Goal: Task Accomplishment & Management: Manage account settings

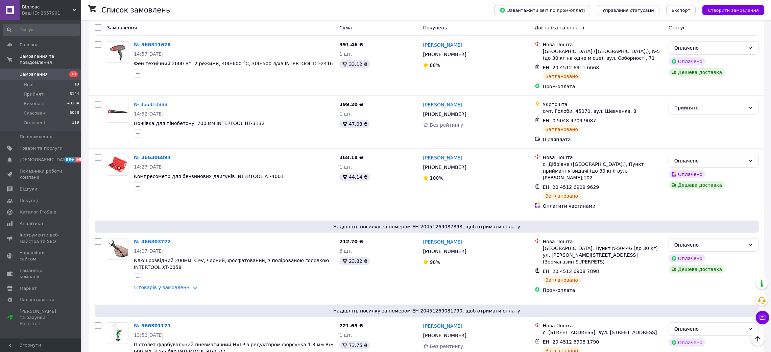
scroll to position [709, 0]
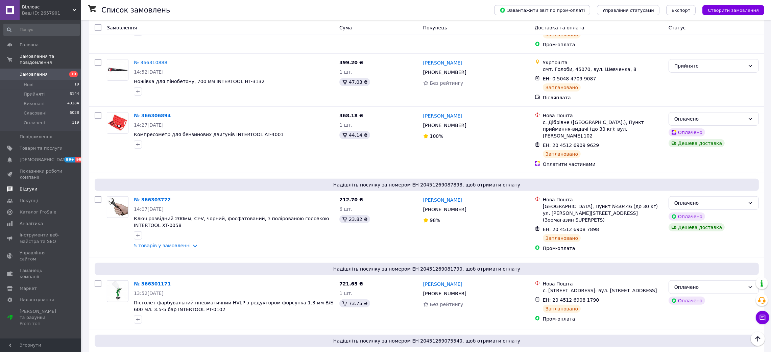
click at [24, 183] on link "Відгуки" at bounding box center [41, 188] width 83 height 11
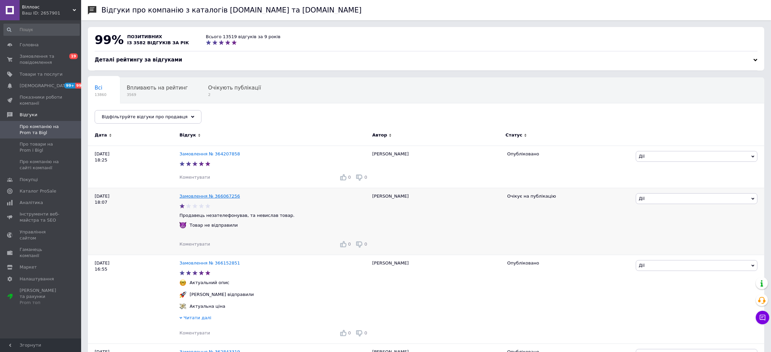
click at [214, 196] on link "Замовлення № 366067256" at bounding box center [209, 196] width 60 height 5
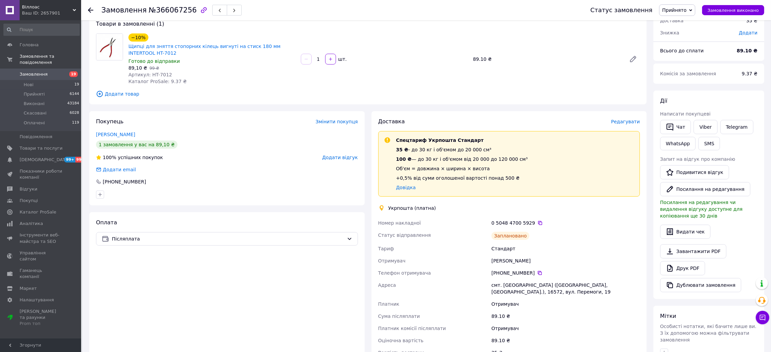
scroll to position [40, 0]
click at [110, 135] on link "Артюх Петр" at bounding box center [115, 135] width 39 height 5
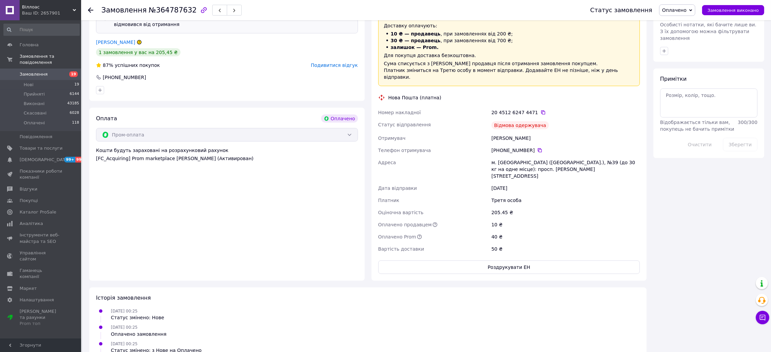
scroll to position [501, 0]
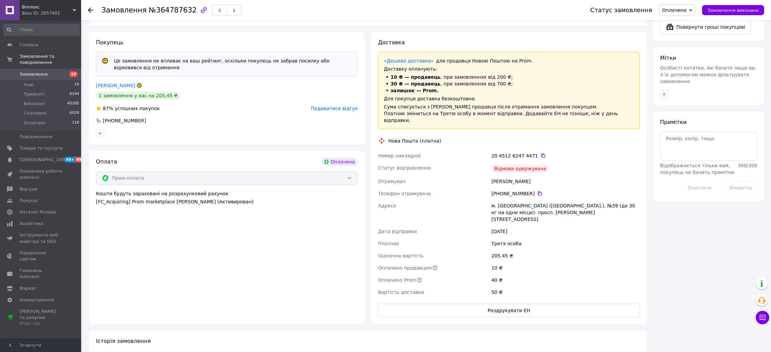
click at [332, 106] on span "Подивитися відгук" at bounding box center [334, 108] width 47 height 5
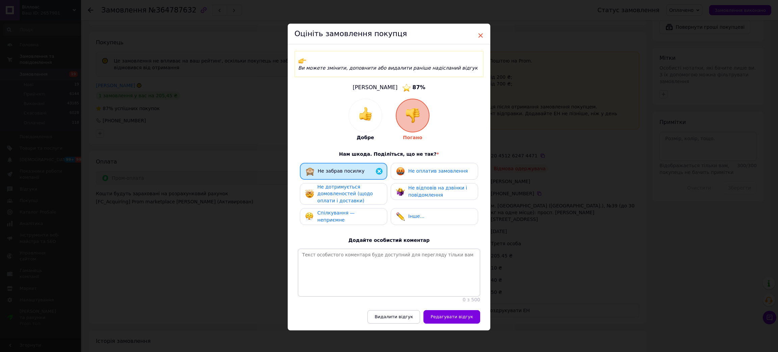
click at [481, 37] on span "×" at bounding box center [481, 35] width 6 height 11
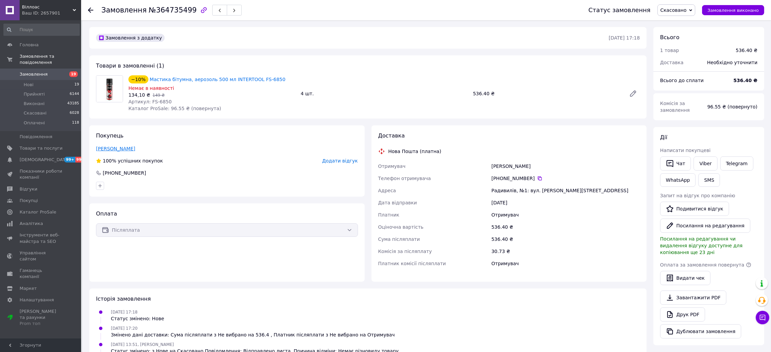
click at [104, 149] on link "Юсюк Юрій" at bounding box center [115, 148] width 39 height 5
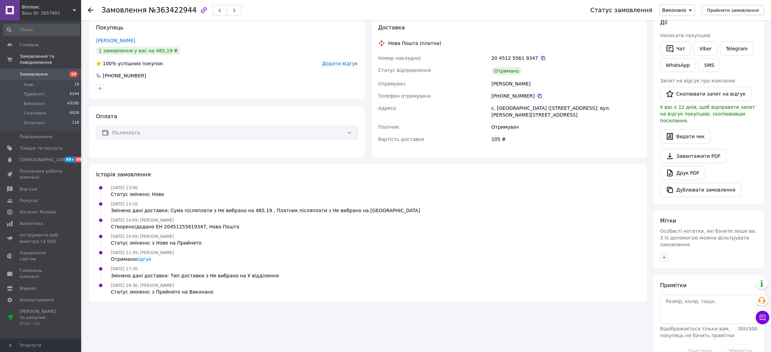
scroll to position [114, 0]
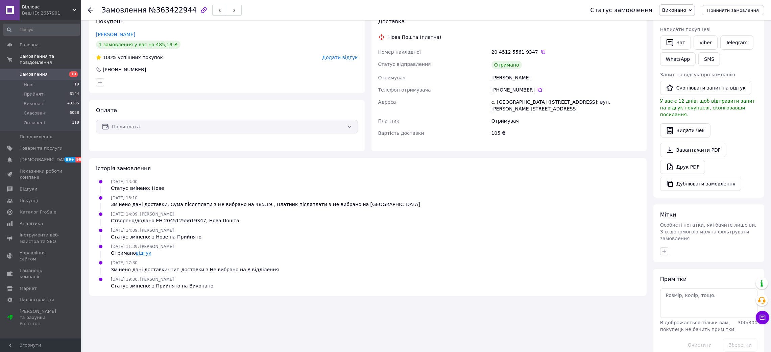
click at [142, 250] on link "відгук" at bounding box center [144, 252] width 16 height 5
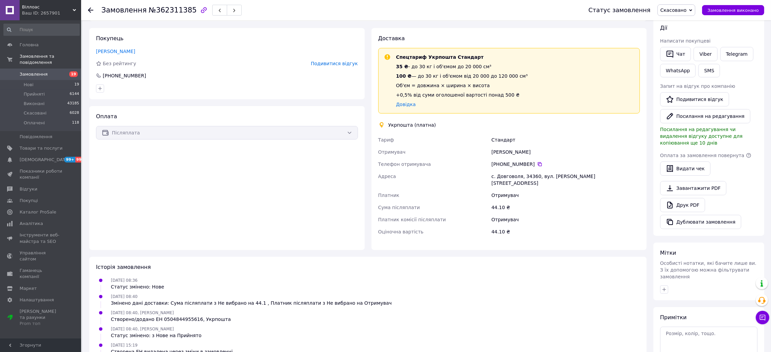
scroll to position [37, 0]
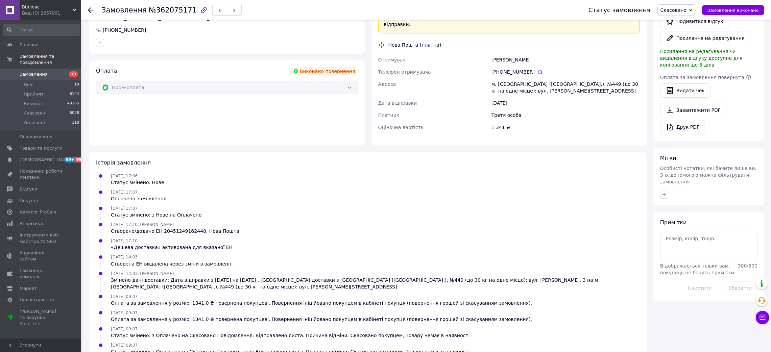
scroll to position [230, 0]
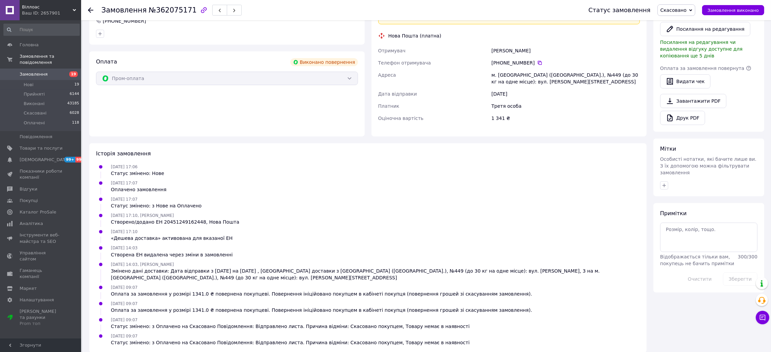
drag, startPoint x: 341, startPoint y: 178, endPoint x: 303, endPoint y: 181, distance: 38.3
click at [303, 181] on div "15.09.2025 17:07 Оплачено замовлення" at bounding box center [367, 186] width 549 height 14
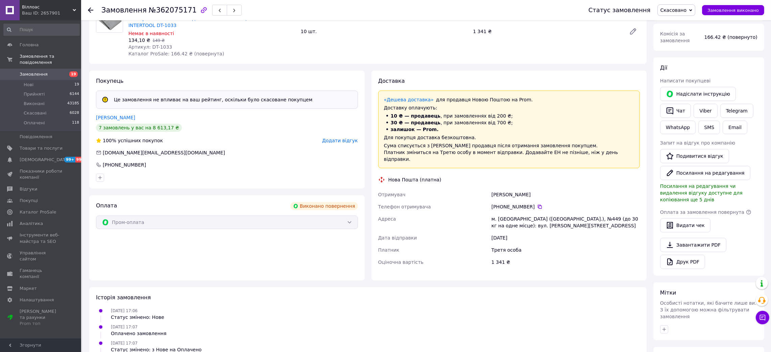
scroll to position [78, 0]
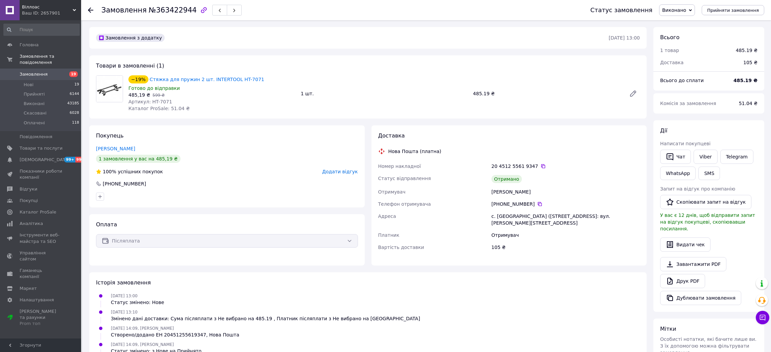
scroll to position [114, 0]
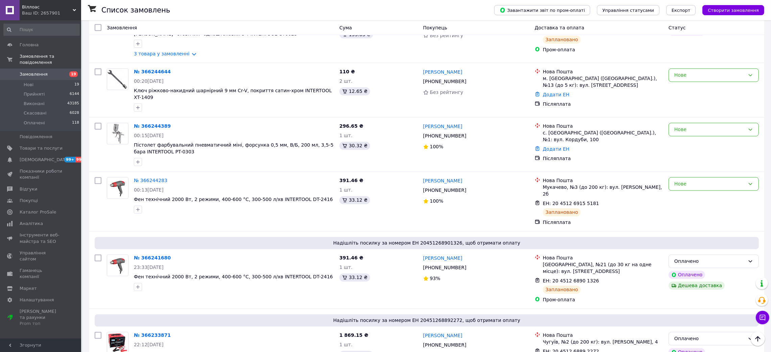
scroll to position [1875, 0]
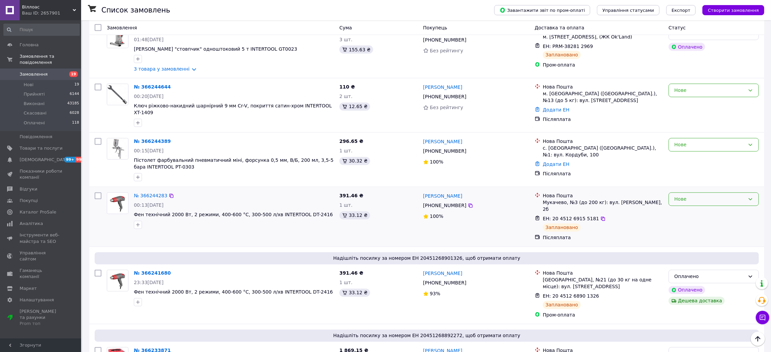
click at [689, 196] on div "Нове" at bounding box center [709, 199] width 71 height 7
click at [684, 147] on li "Прийнято" at bounding box center [714, 148] width 90 height 12
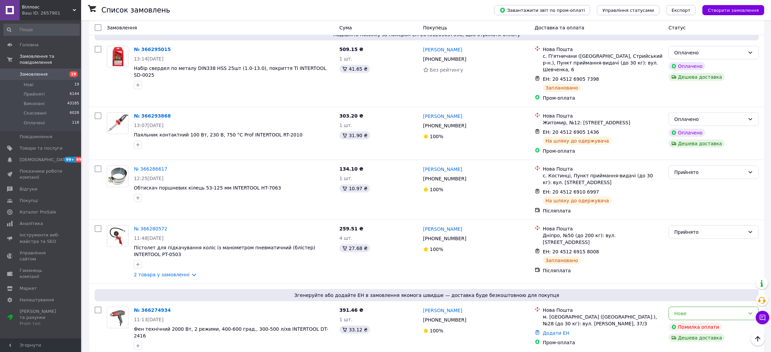
scroll to position [1216, 0]
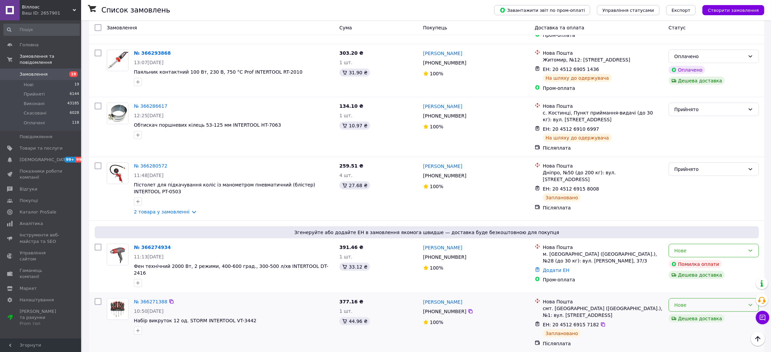
drag, startPoint x: 722, startPoint y: 241, endPoint x: 719, endPoint y: 240, distance: 3.4
click at [721, 301] on div "Нове" at bounding box center [709, 304] width 71 height 7
click at [688, 250] on li "Прийнято" at bounding box center [714, 254] width 90 height 12
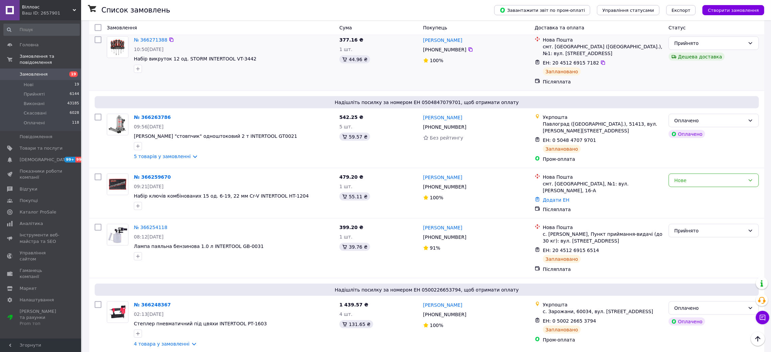
scroll to position [1520, 0]
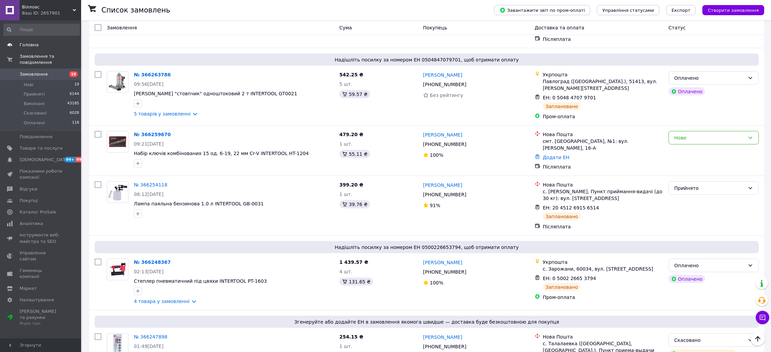
click at [11, 40] on link "Головна" at bounding box center [41, 44] width 83 height 11
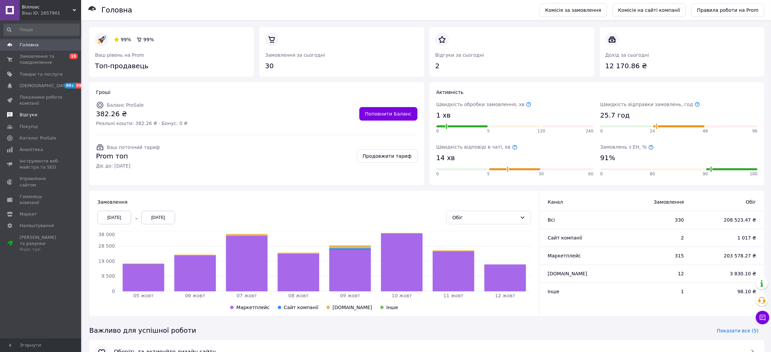
click at [27, 113] on span "Відгуки" at bounding box center [29, 115] width 18 height 6
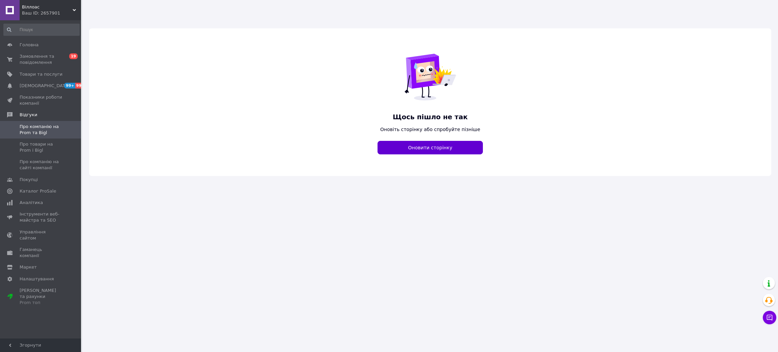
click at [419, 149] on button "Оновити сторінку" at bounding box center [430, 148] width 105 height 14
